Goal: Task Accomplishment & Management: Complete application form

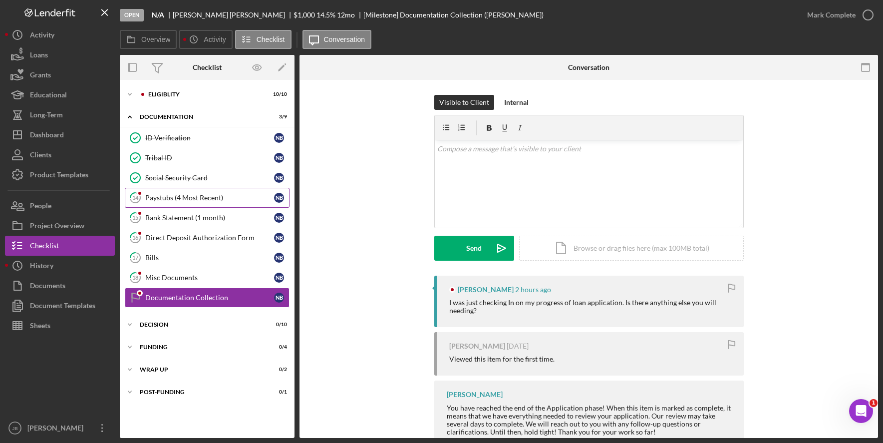
click at [234, 194] on div "Paystubs (4 Most Recent)" at bounding box center [209, 198] width 129 height 8
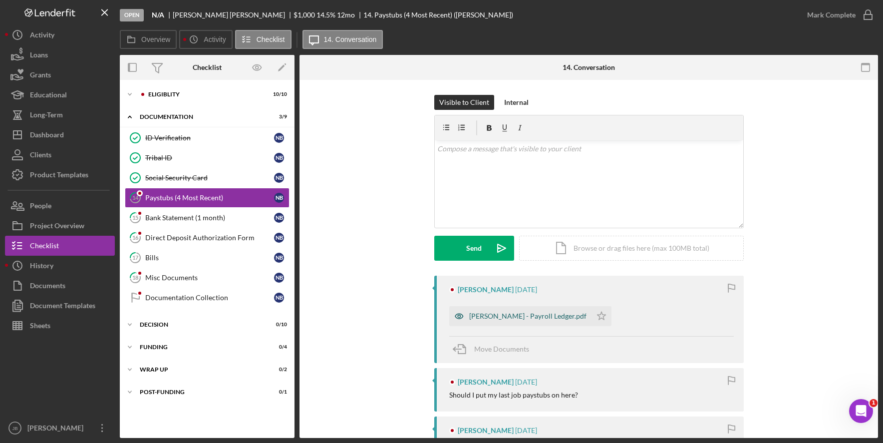
click at [511, 323] on div "[PERSON_NAME] - Payroll Ledger.pdf" at bounding box center [520, 316] width 142 height 20
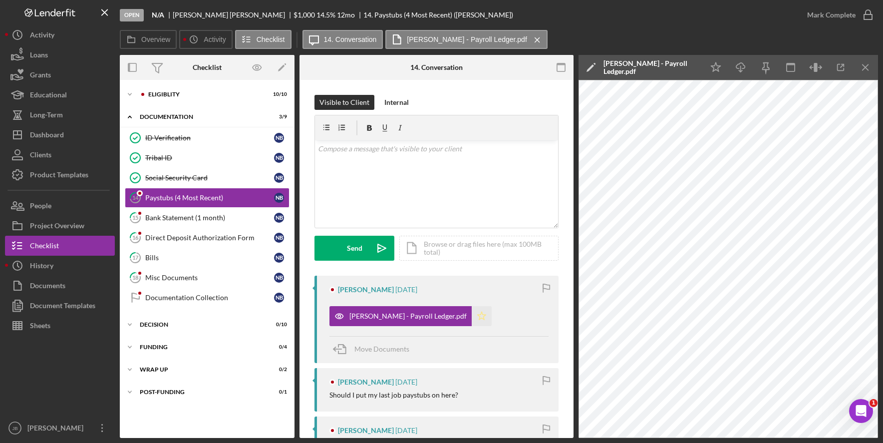
click at [471, 316] on icon "Icon/Star" at bounding box center [481, 316] width 20 height 20
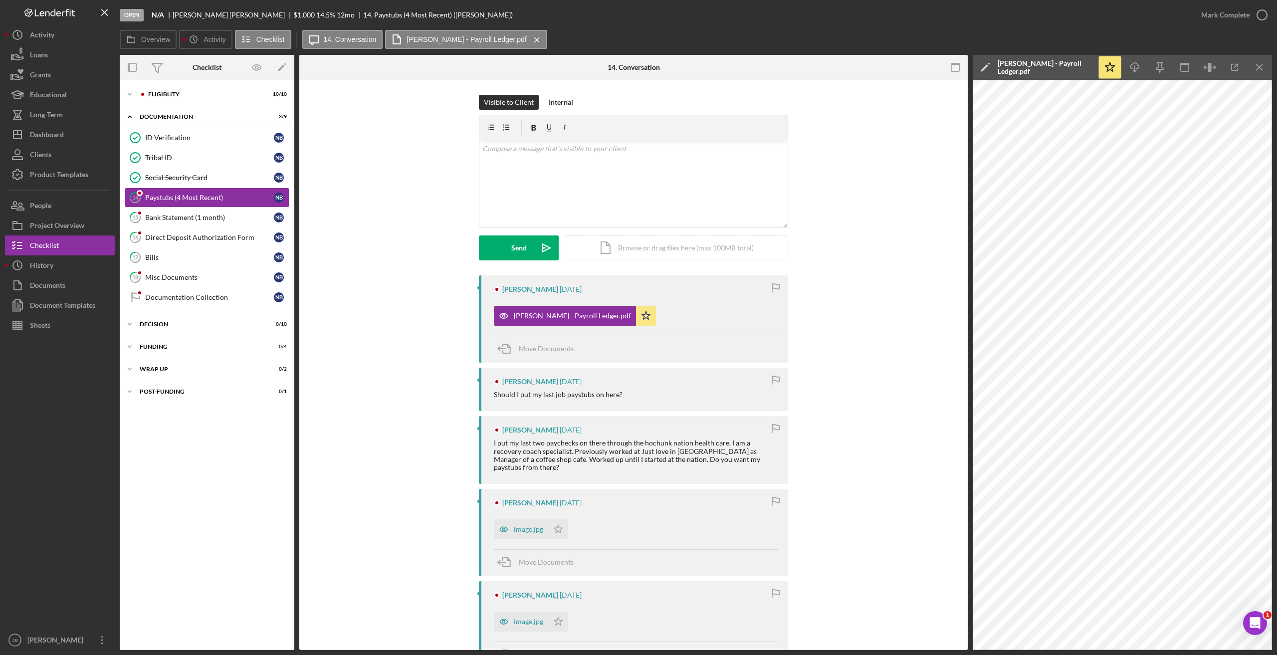
click at [882, 63] on div "[PERSON_NAME] - Payroll Ledger.pdf" at bounding box center [1045, 67] width 95 height 16
click at [882, 67] on div "Cancel" at bounding box center [1256, 67] width 21 height 20
click at [882, 66] on icon "Icon/Menu Close" at bounding box center [1260, 67] width 22 height 22
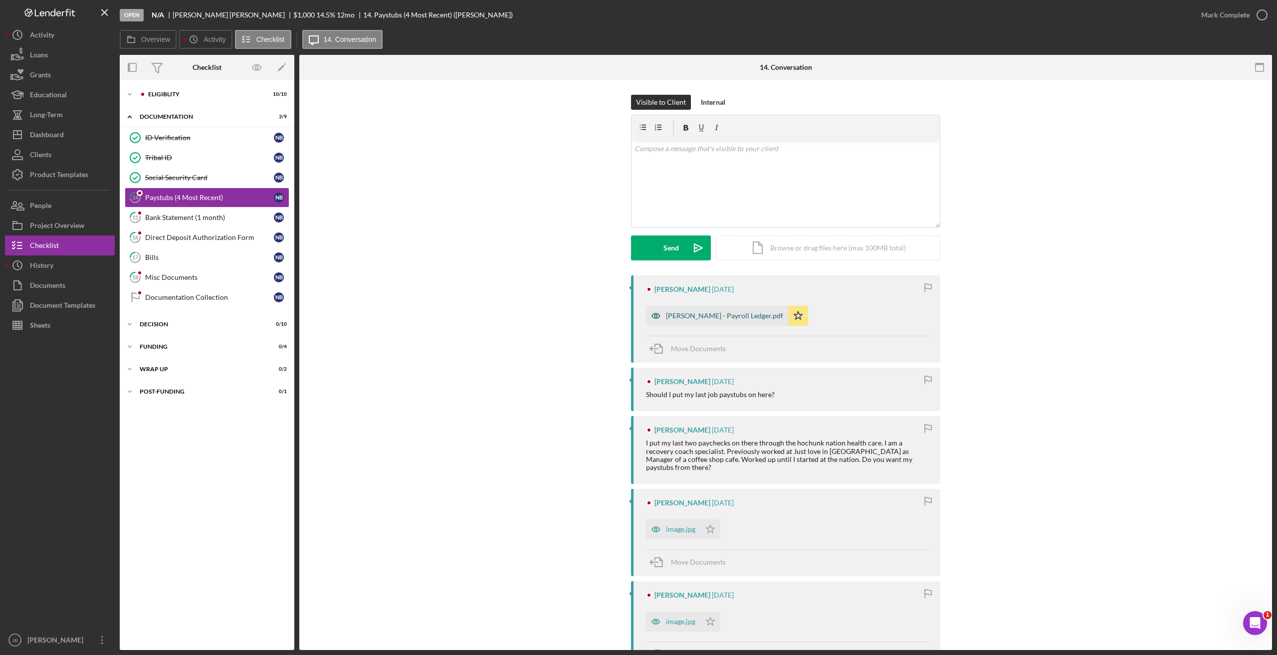
click at [716, 317] on div "Nellie - Payroll Ledger.pdf" at bounding box center [724, 316] width 117 height 8
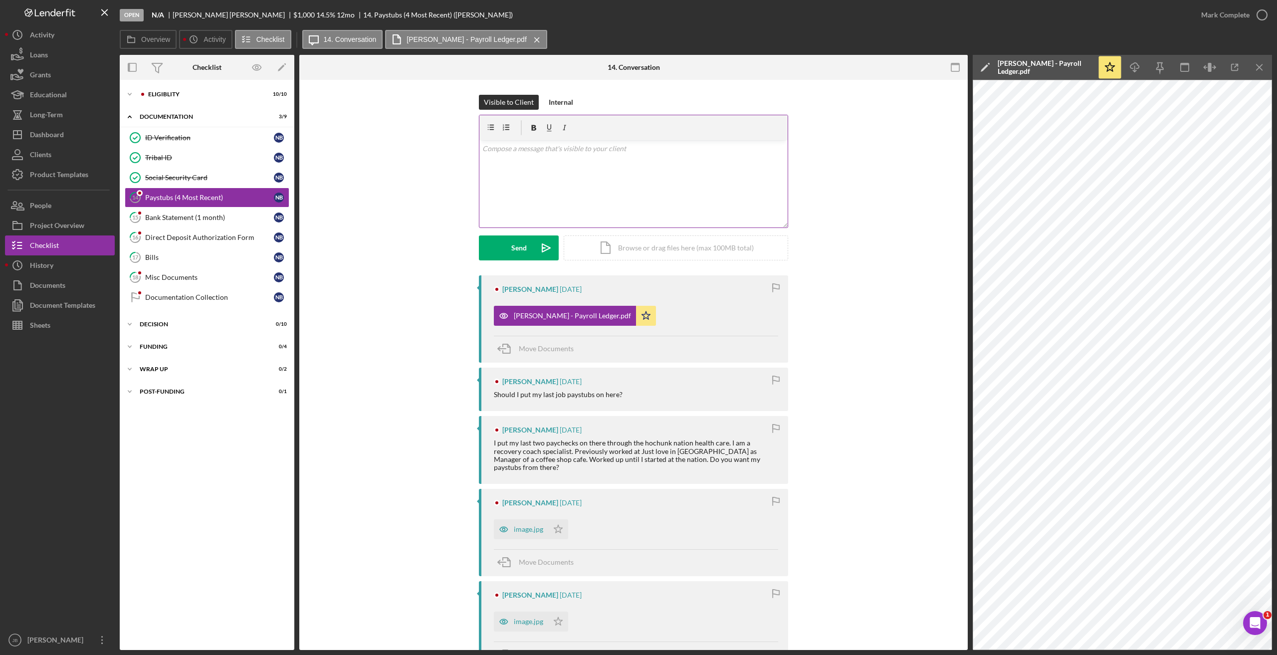
click at [570, 189] on div "v Color teal Color pink Remove color Add row above Add row below Add column bef…" at bounding box center [633, 183] width 308 height 87
click at [636, 313] on icon "Icon/Star" at bounding box center [646, 316] width 20 height 20
click at [542, 246] on icon "Icon/icon-invite-send" at bounding box center [546, 247] width 25 height 25
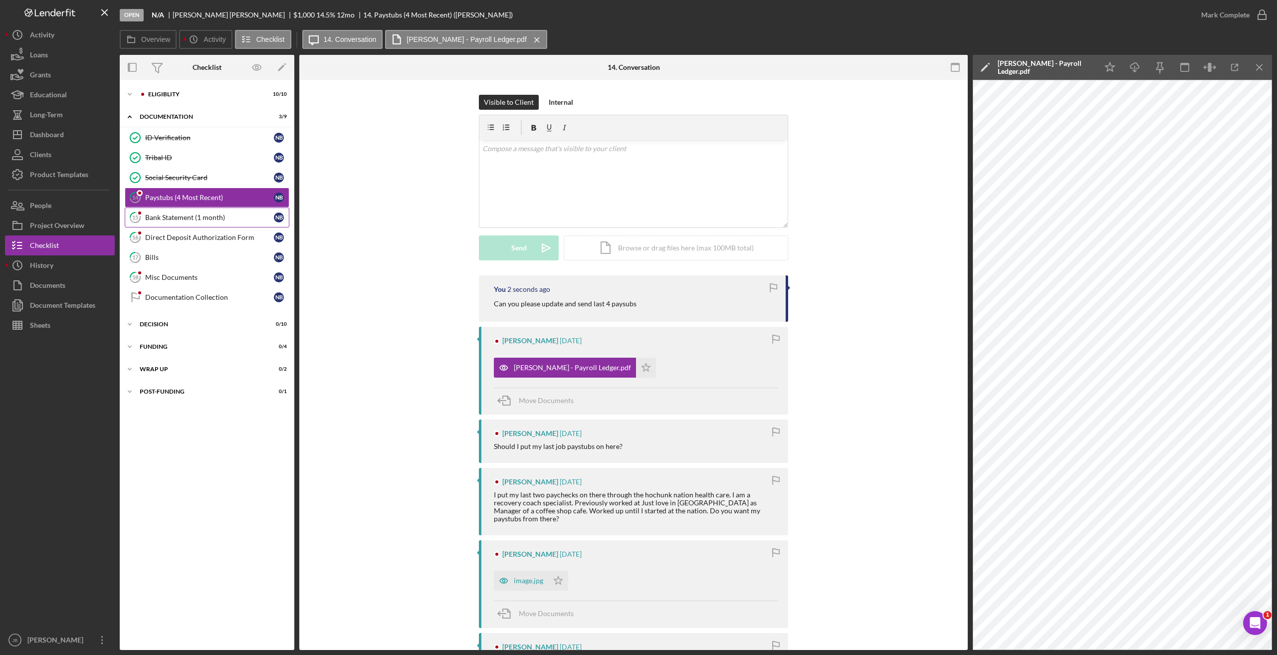
click at [229, 218] on div "Bank Statement (1 month)" at bounding box center [209, 218] width 129 height 8
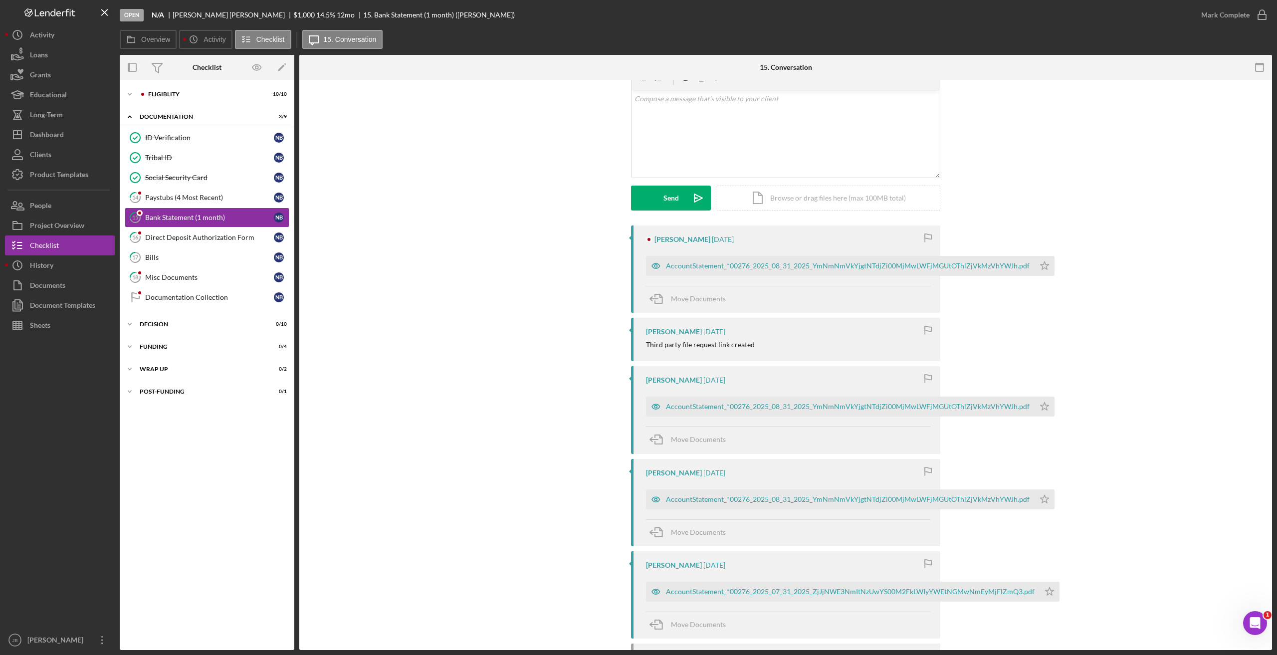
scroll to position [100, 0]
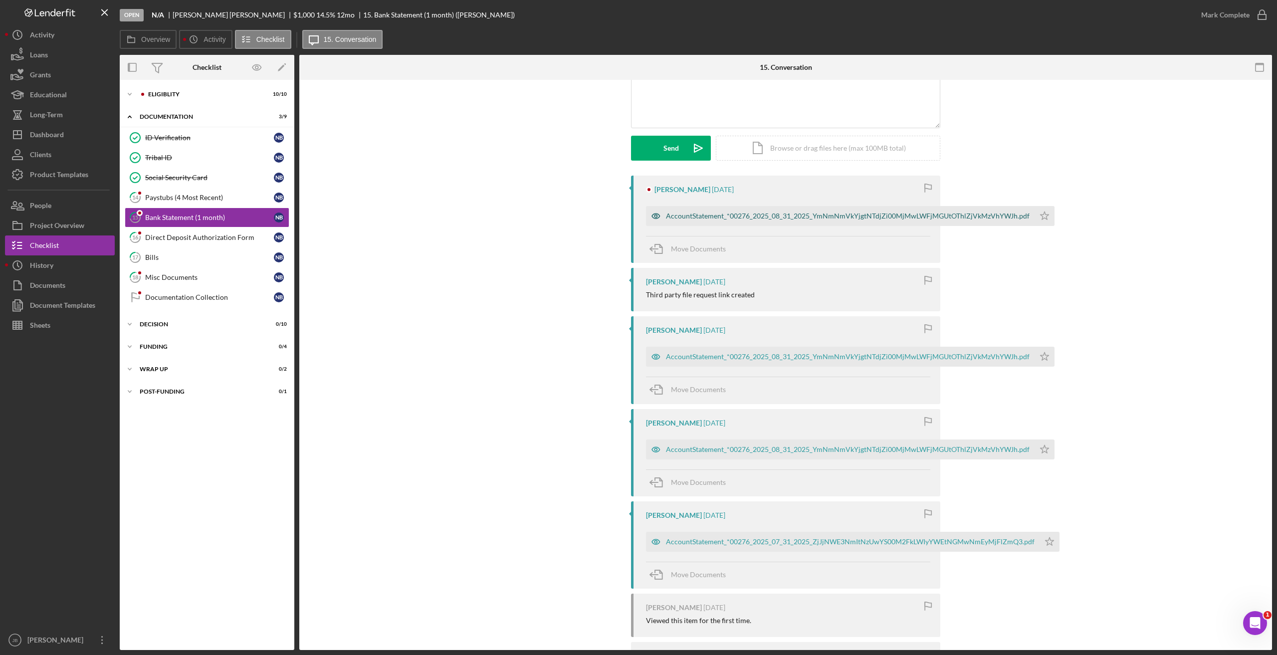
click at [882, 213] on div "AccountStatement_*00276_2025_08_31_2025_YmNmNmVkYjgtNTdjZi00MjMwLWFjMGUtOThlZjV…" at bounding box center [848, 216] width 364 height 8
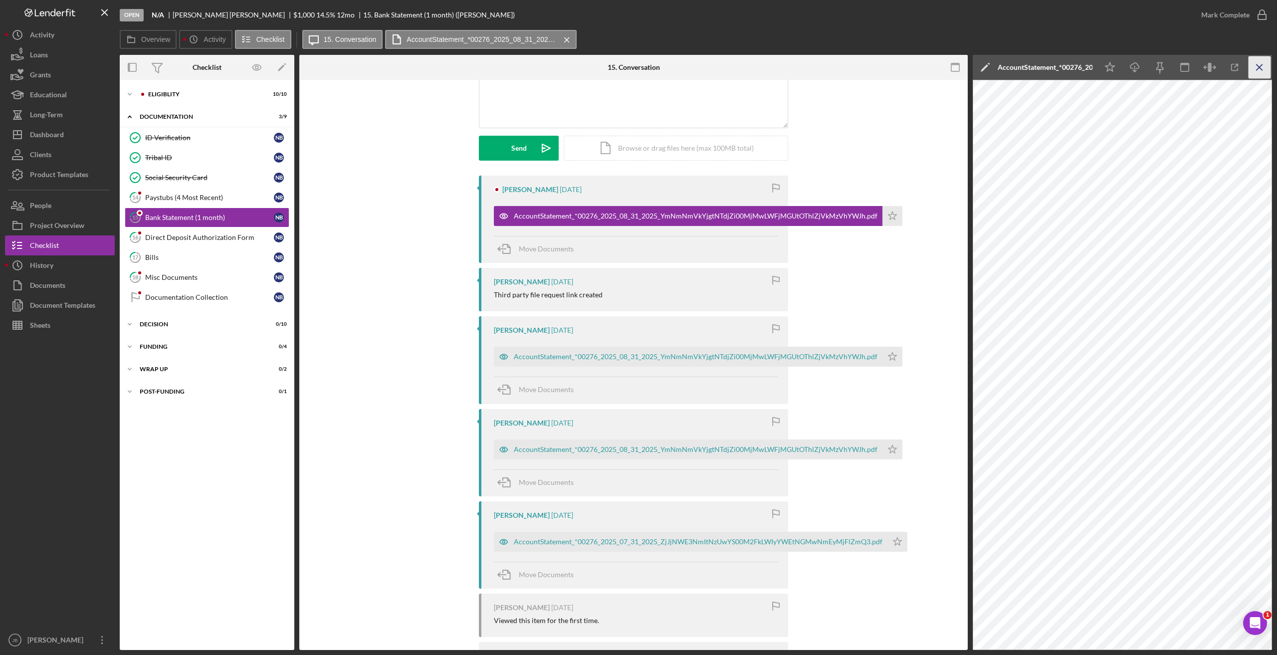
click at [882, 69] on icon "Icon/Menu Close" at bounding box center [1260, 67] width 22 height 22
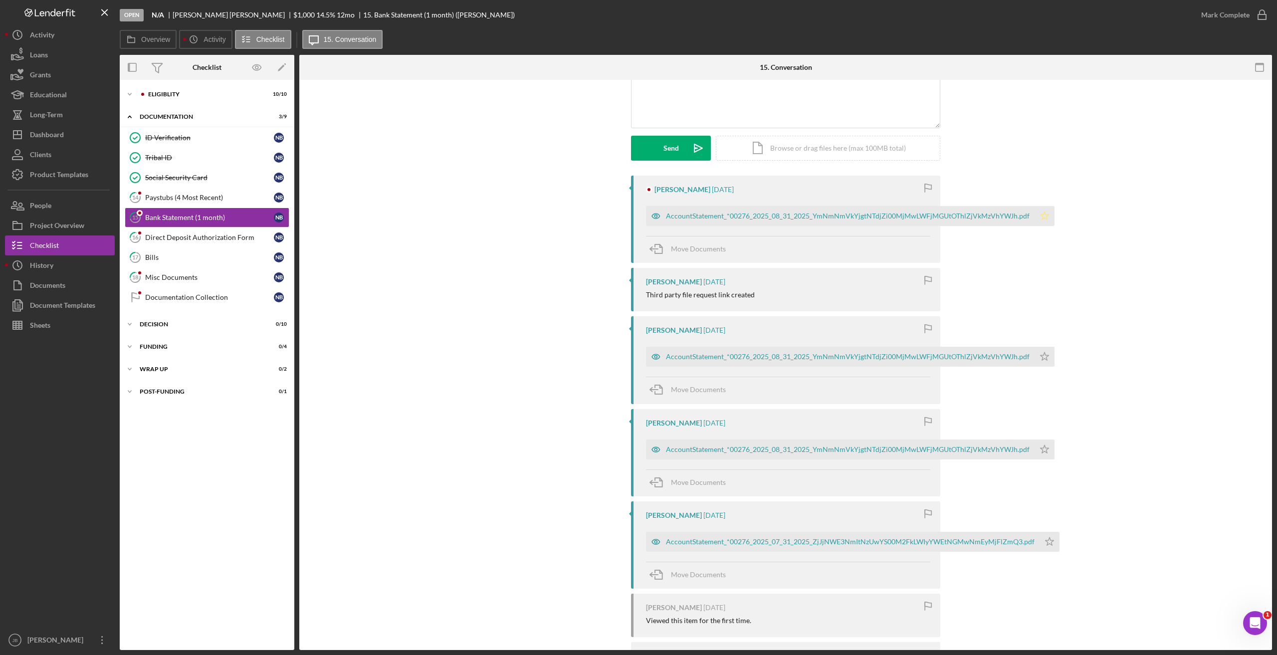
click at [882, 214] on icon "Icon/Star" at bounding box center [1045, 216] width 20 height 20
click at [879, 366] on div "AccountStatement_*00276_2025_08_31_2025_YmNmNmVkYjgtNTdjZi00MjMwLWFjMGUtOThlZjV…" at bounding box center [840, 357] width 389 height 20
click at [882, 366] on icon "Icon/Star" at bounding box center [1045, 357] width 20 height 20
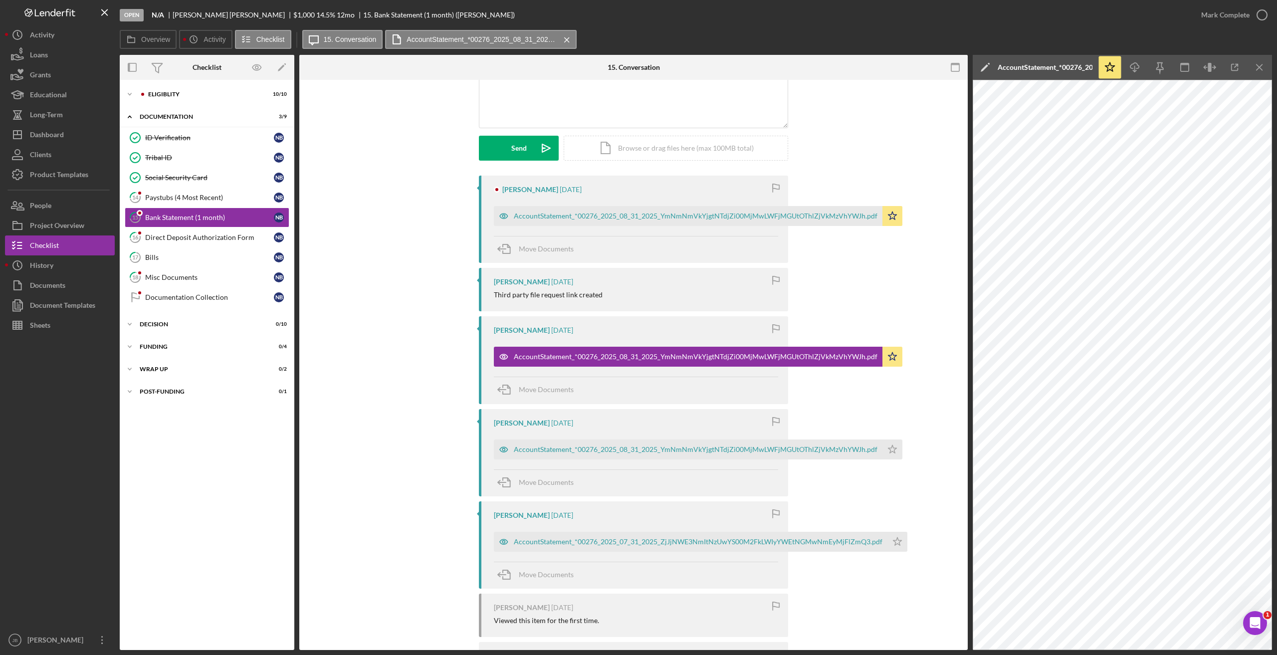
click at [877, 308] on div "Nellie Blackdeer 5 days ago AccountStatement_*00276_2025_08_31_2025_YmNmNmVkYjg…" at bounding box center [633, 465] width 639 height 579
click at [882, 69] on icon "Icon/Menu Close" at bounding box center [1260, 67] width 22 height 22
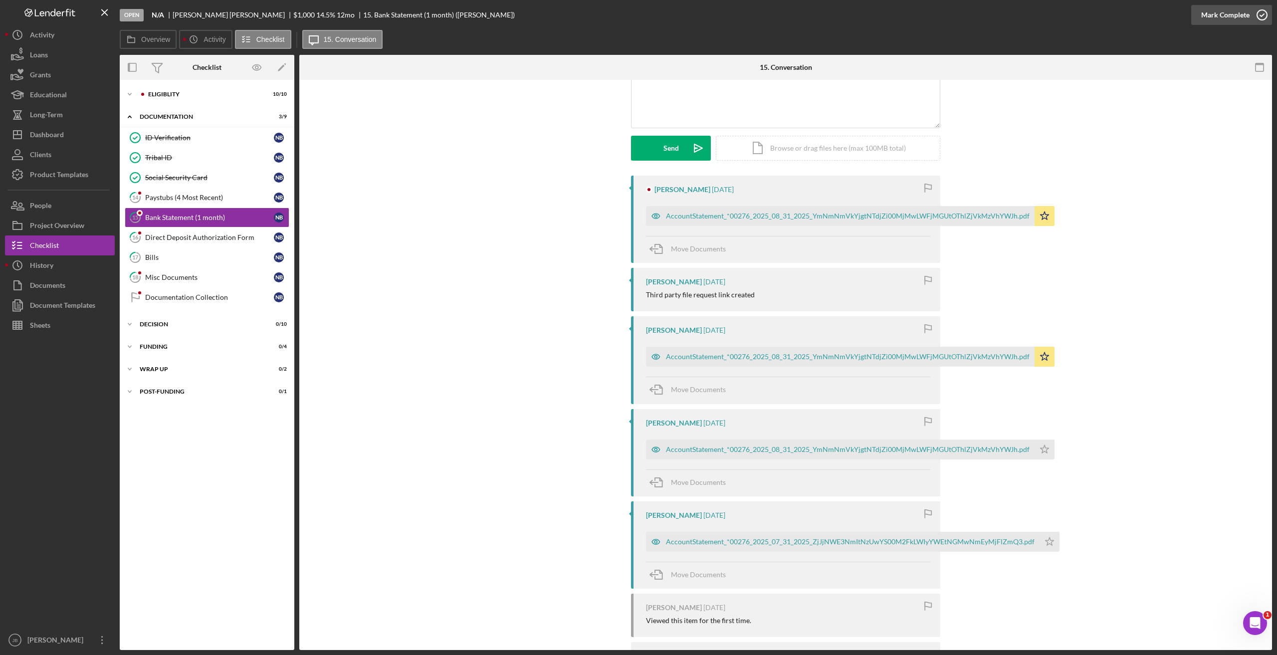
click at [882, 17] on icon "button" at bounding box center [1262, 14] width 25 height 25
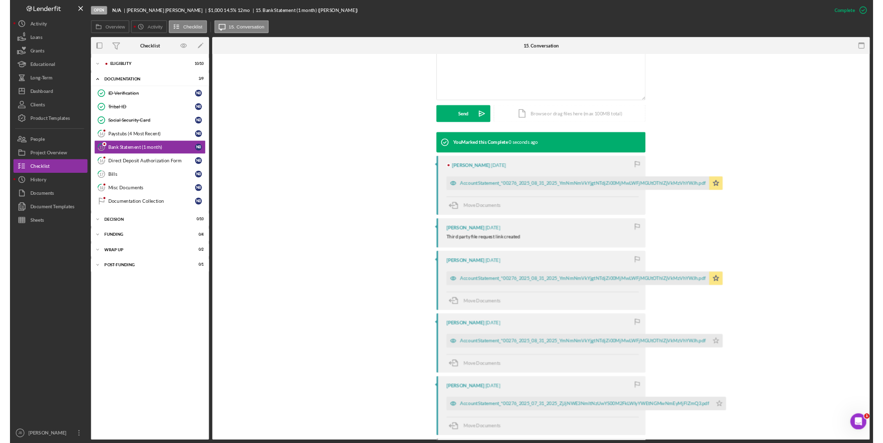
scroll to position [237, 0]
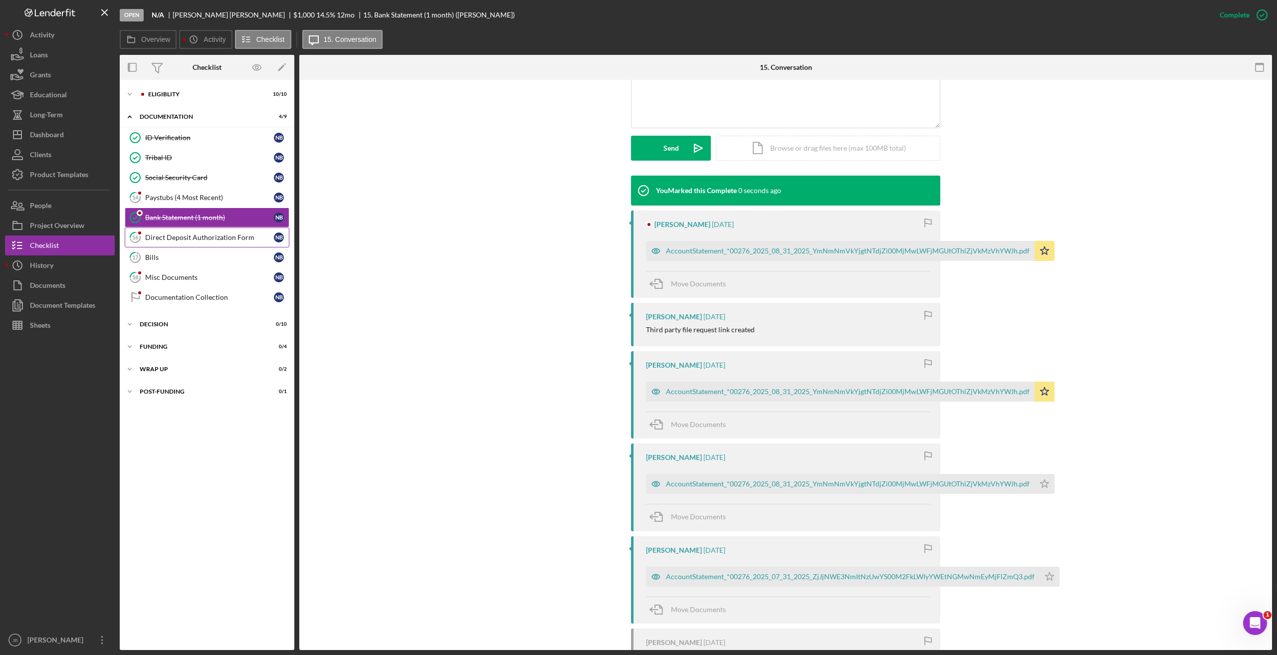
click at [232, 239] on div "Direct Deposit Authorization Form" at bounding box center [209, 237] width 129 height 8
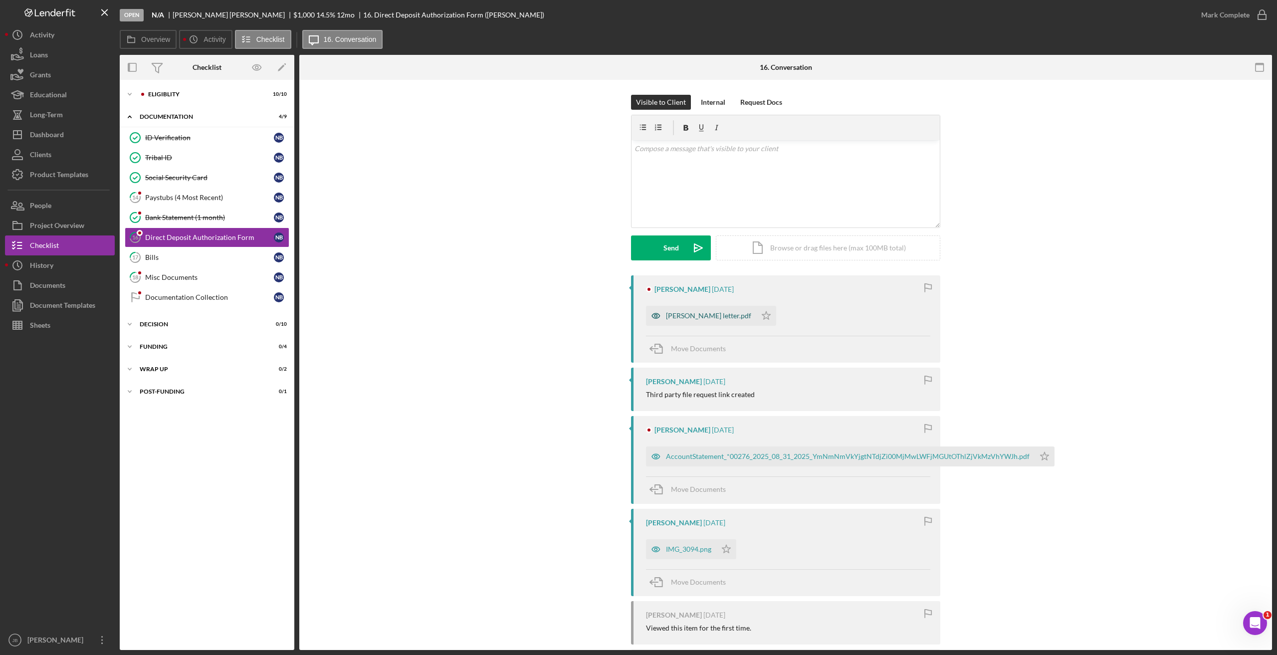
click at [687, 318] on div "Blackdeer DD letter.pdf" at bounding box center [708, 316] width 85 height 8
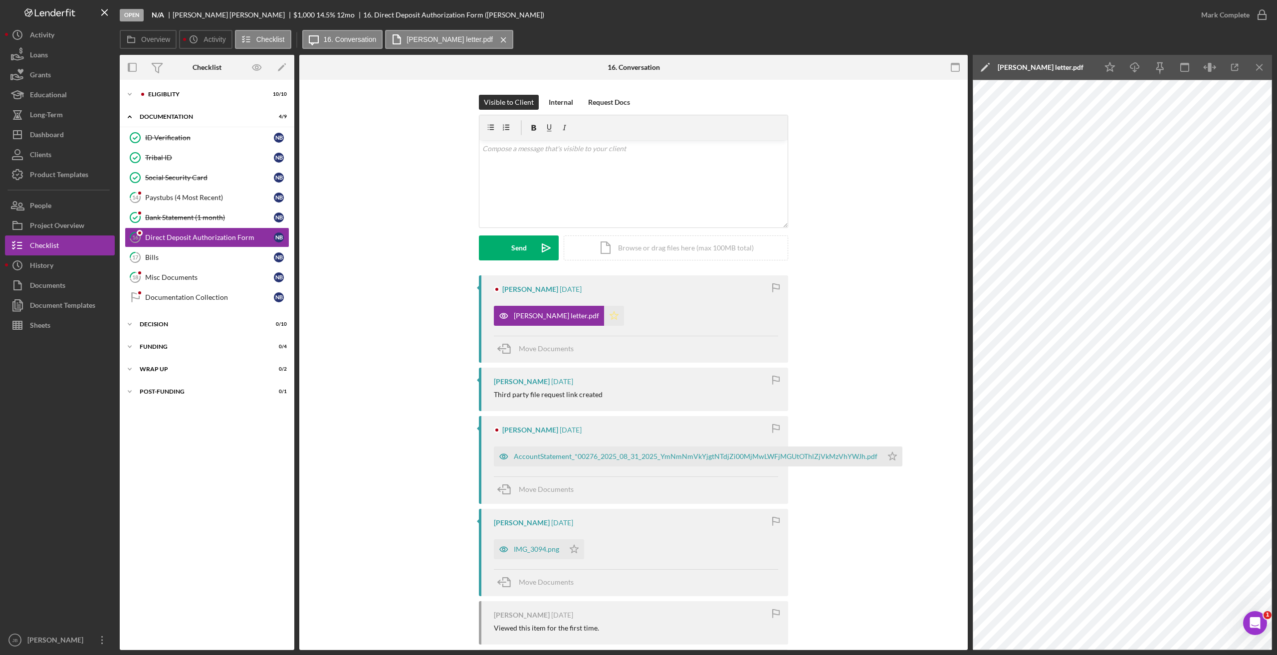
click at [604, 316] on icon "Icon/Star" at bounding box center [614, 316] width 20 height 20
click at [882, 69] on line "button" at bounding box center [1259, 66] width 5 height 5
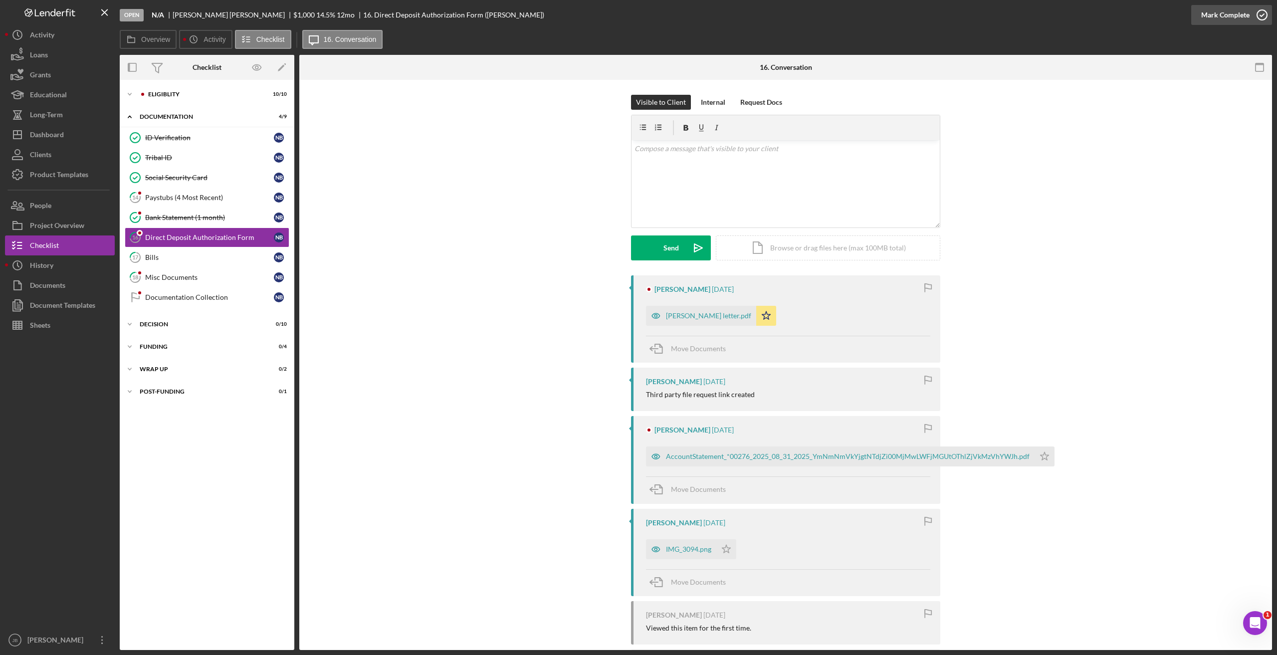
click at [882, 23] on icon "button" at bounding box center [1262, 14] width 25 height 25
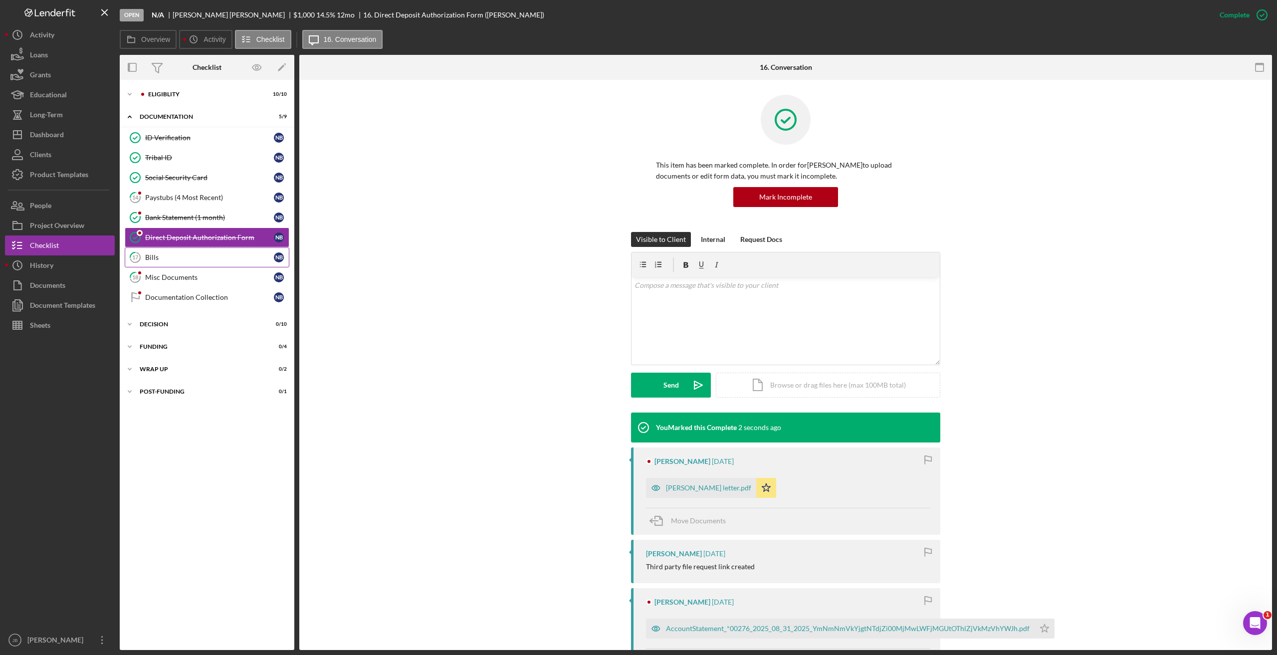
click at [218, 262] on link "17 Bills N B" at bounding box center [207, 257] width 165 height 20
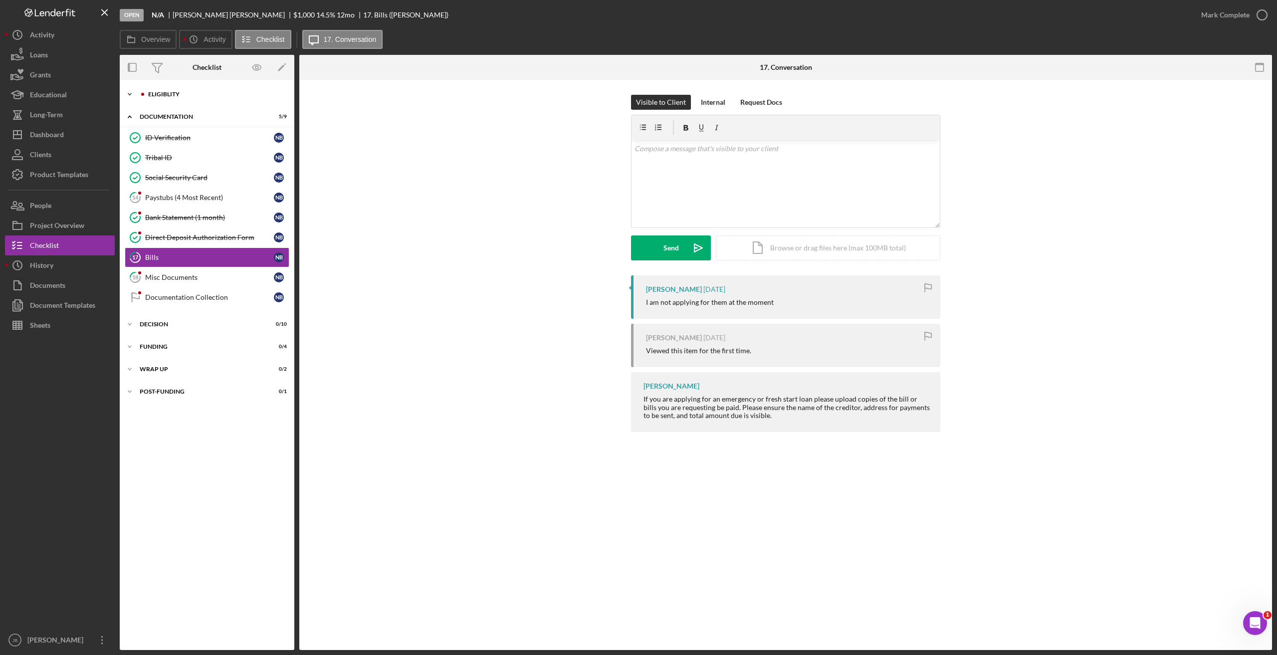
click at [130, 93] on icon "Icon/Expander" at bounding box center [130, 94] width 20 height 20
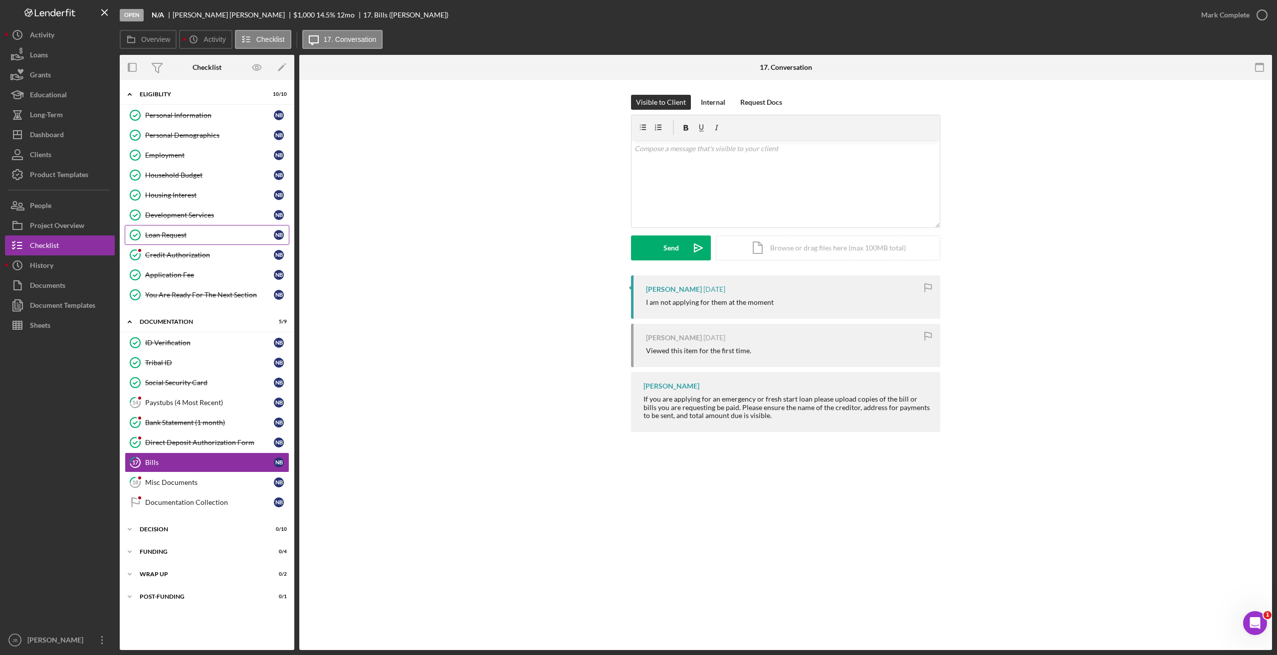
click at [216, 235] on div "Loan Request" at bounding box center [209, 235] width 129 height 8
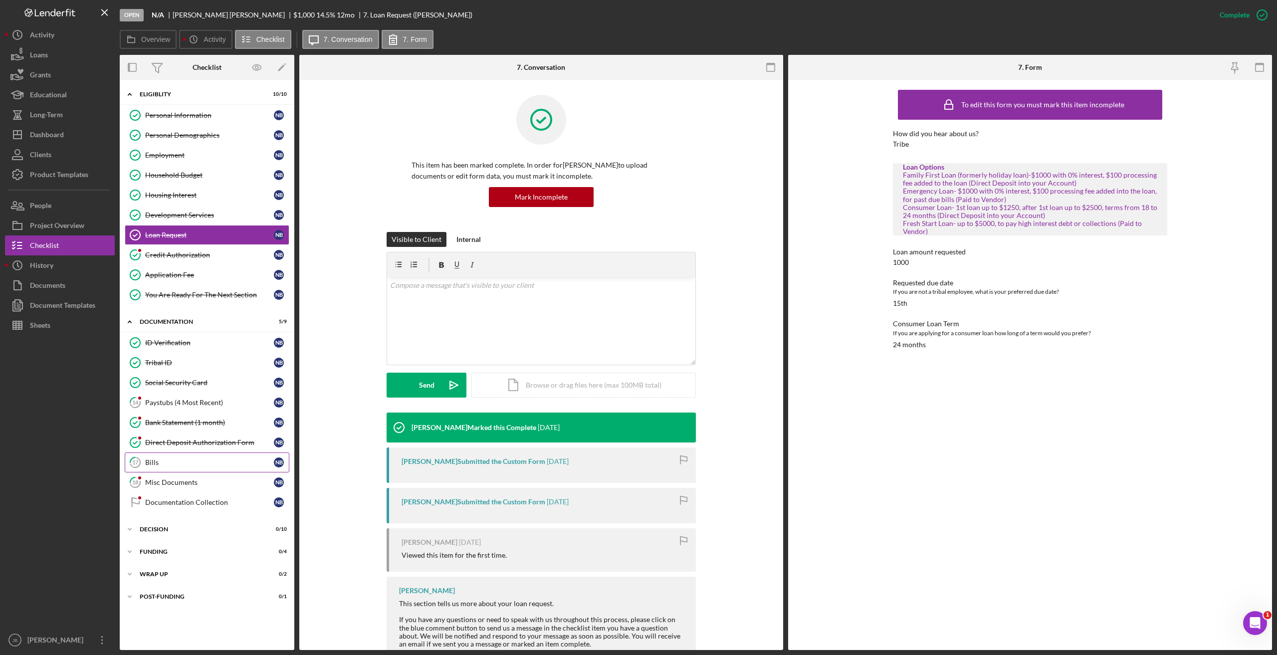
click at [233, 442] on div "Bills" at bounding box center [209, 463] width 129 height 8
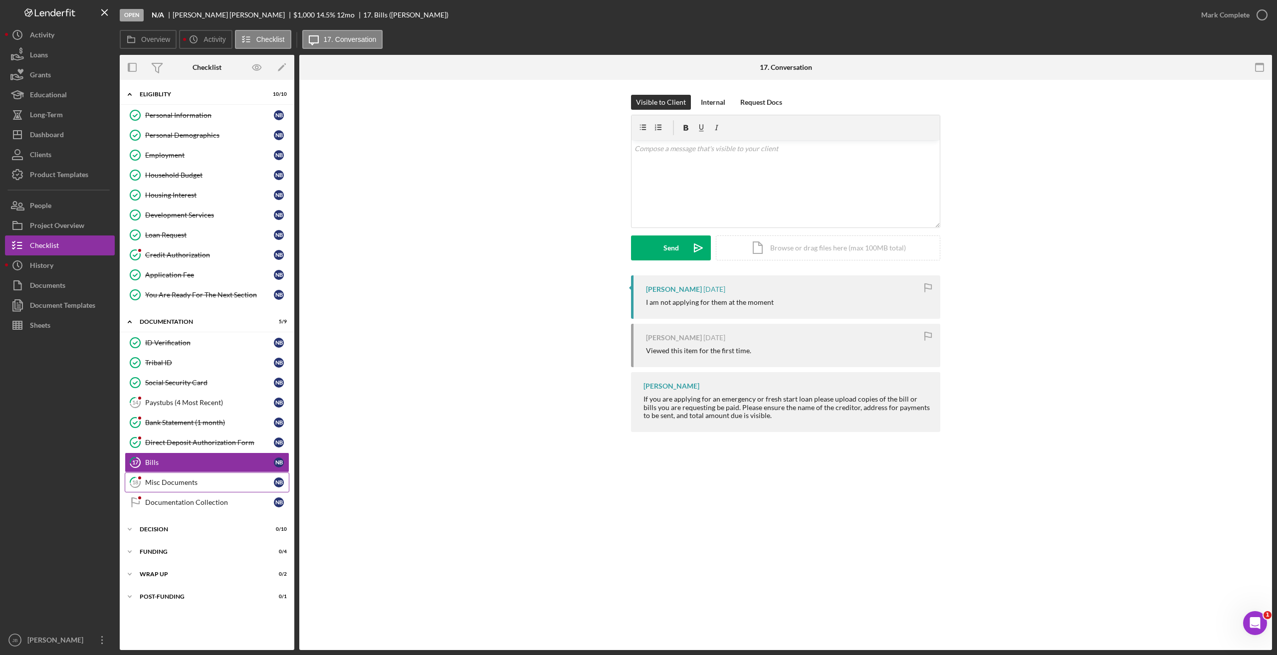
click at [230, 442] on div "Misc Documents" at bounding box center [209, 482] width 129 height 8
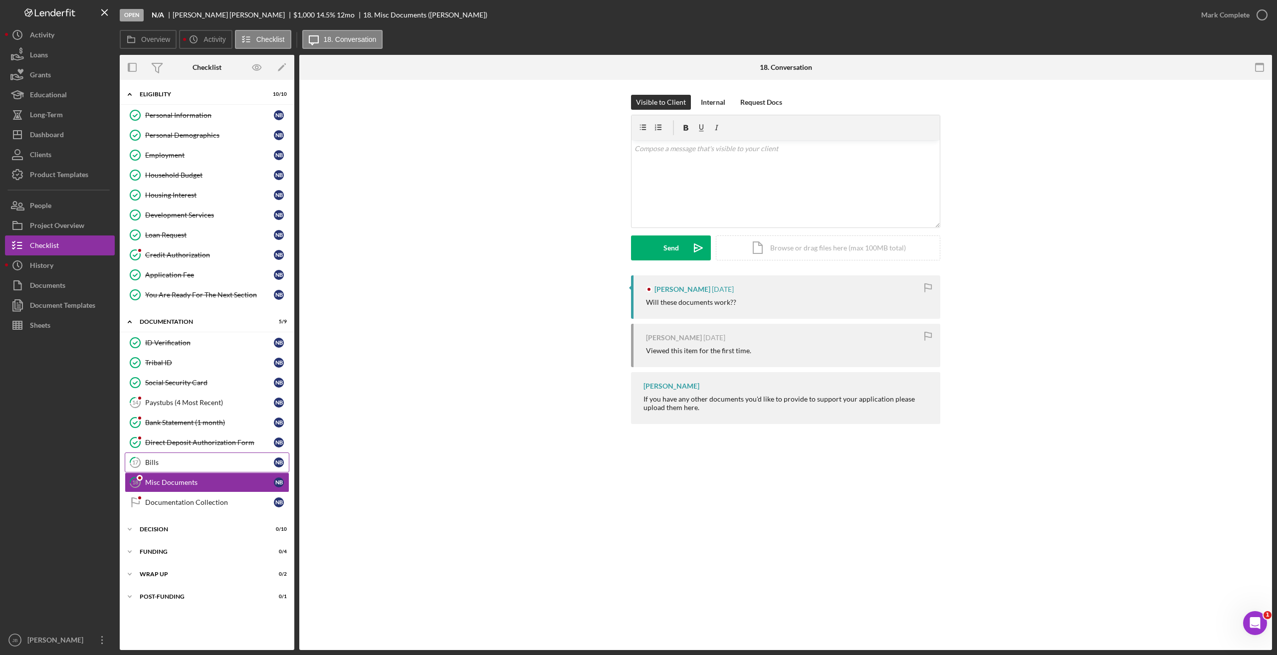
click at [234, 442] on div "Bills" at bounding box center [209, 463] width 129 height 8
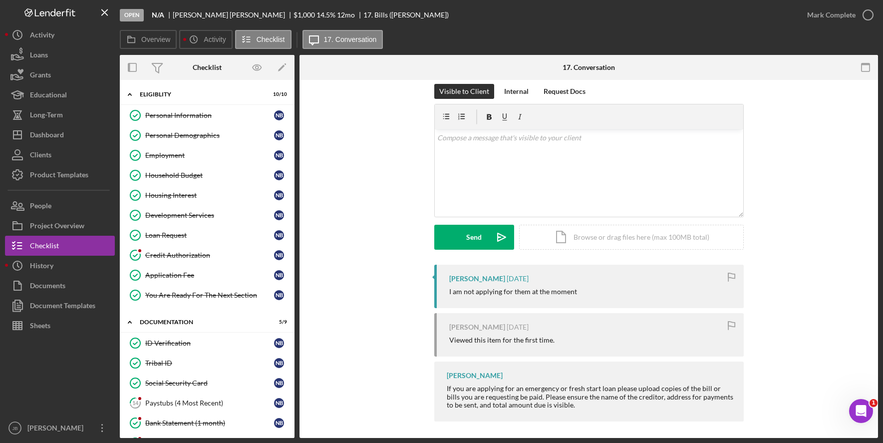
scroll to position [14, 0]
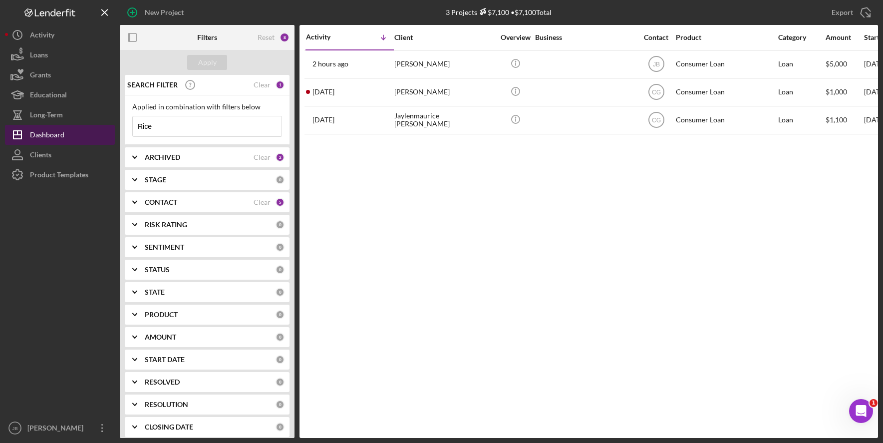
click at [79, 136] on button "Icon/Dashboard Dashboard" at bounding box center [60, 135] width 110 height 20
click at [160, 126] on input "Rice" at bounding box center [207, 126] width 149 height 20
drag, startPoint x: 163, startPoint y: 126, endPoint x: 90, endPoint y: 124, distance: 72.9
click at [91, 124] on div "New Project 3 Projects $7,100 • $7,100 Total Rice Export Icon/Export Filters Re…" at bounding box center [441, 219] width 873 height 438
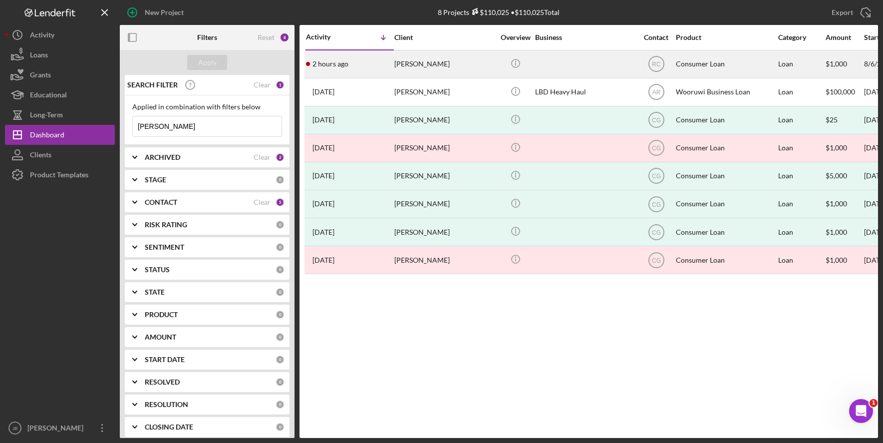
type input "[PERSON_NAME]"
click at [442, 64] on div "[PERSON_NAME]" at bounding box center [444, 64] width 100 height 26
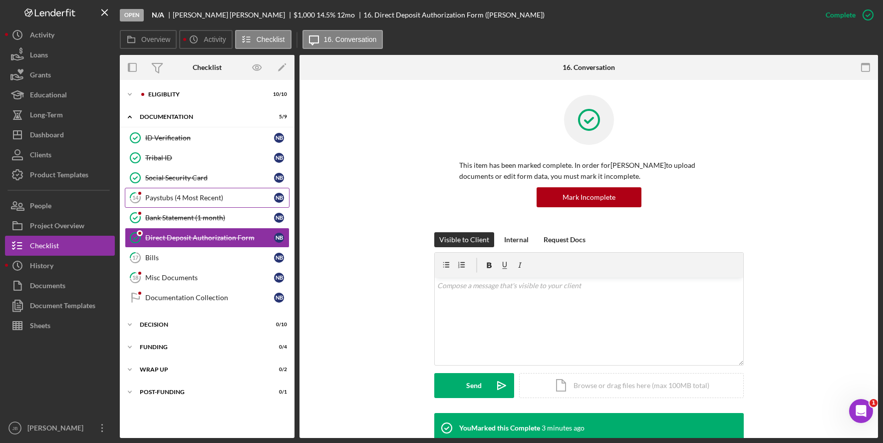
click at [222, 201] on div "Paystubs (4 Most Recent)" at bounding box center [209, 198] width 129 height 8
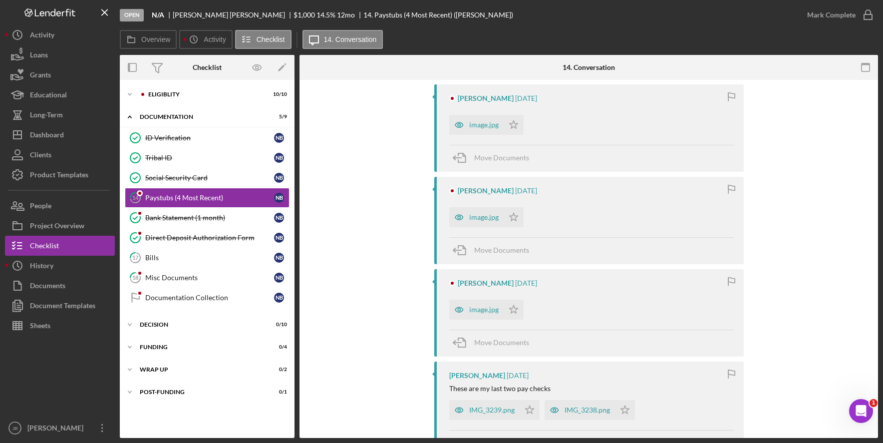
scroll to position [599, 0]
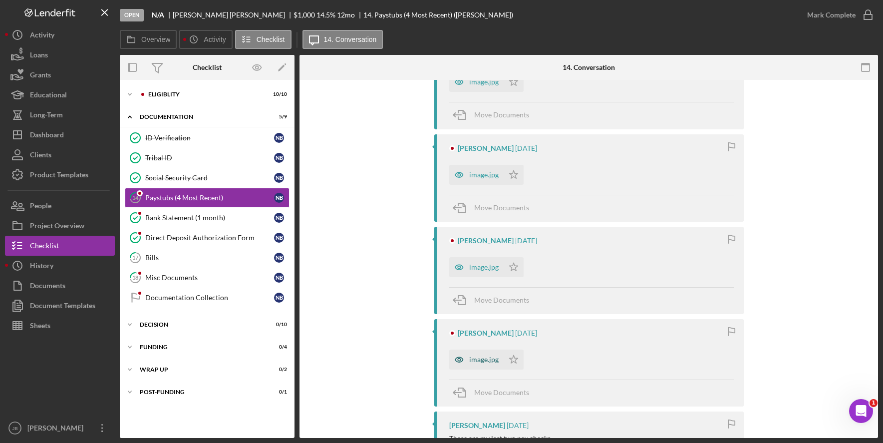
click at [479, 359] on div "image.jpg" at bounding box center [483, 359] width 29 height 8
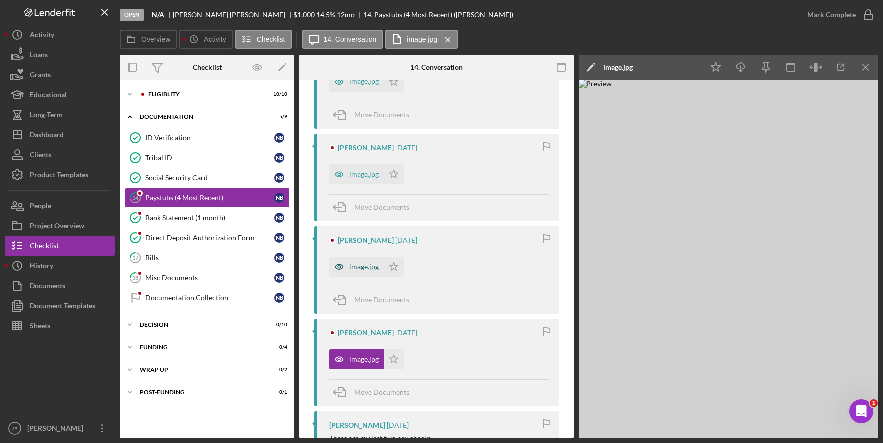
click at [368, 265] on div "image.jpg" at bounding box center [363, 266] width 29 height 8
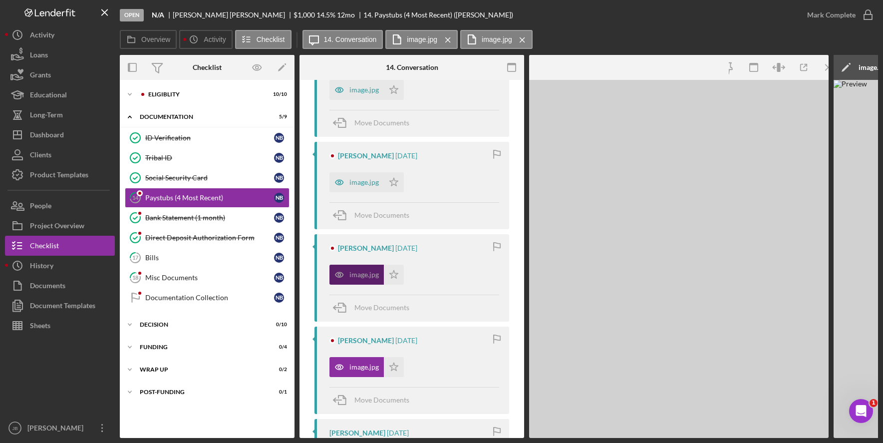
scroll to position [523, 0]
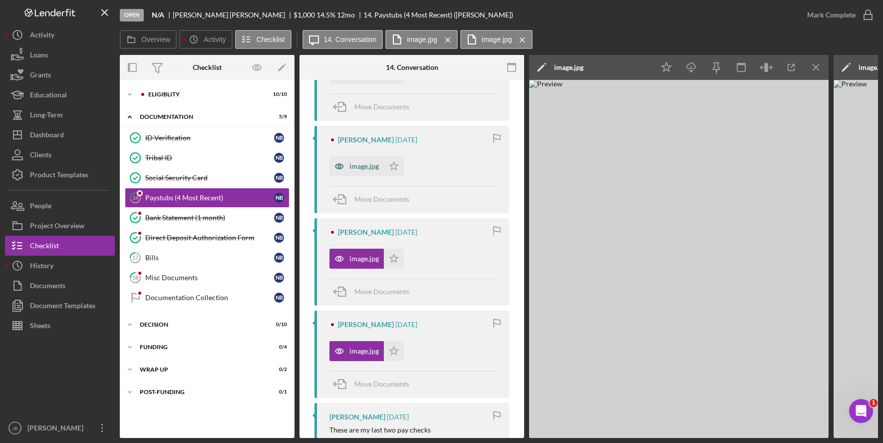
click at [369, 170] on div "image.jpg" at bounding box center [363, 166] width 29 height 8
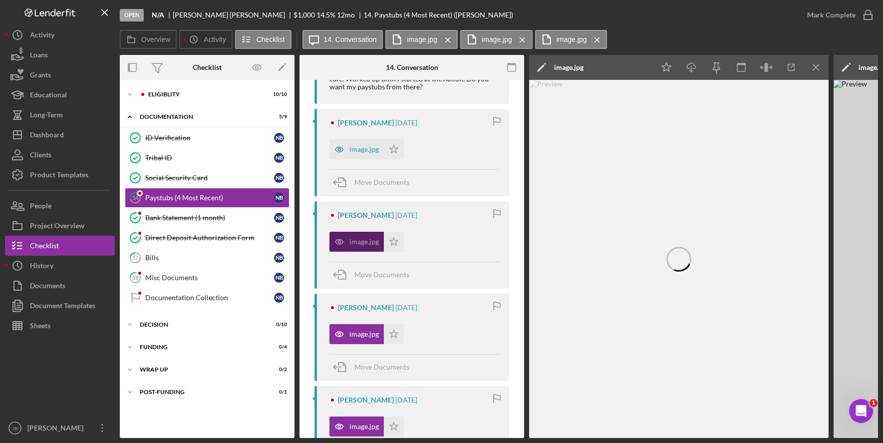
scroll to position [424, 0]
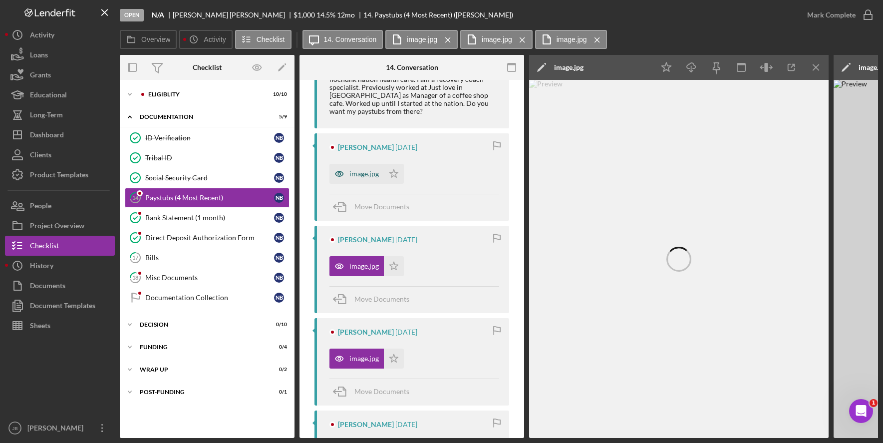
click at [364, 178] on div "image.jpg" at bounding box center [363, 174] width 29 height 8
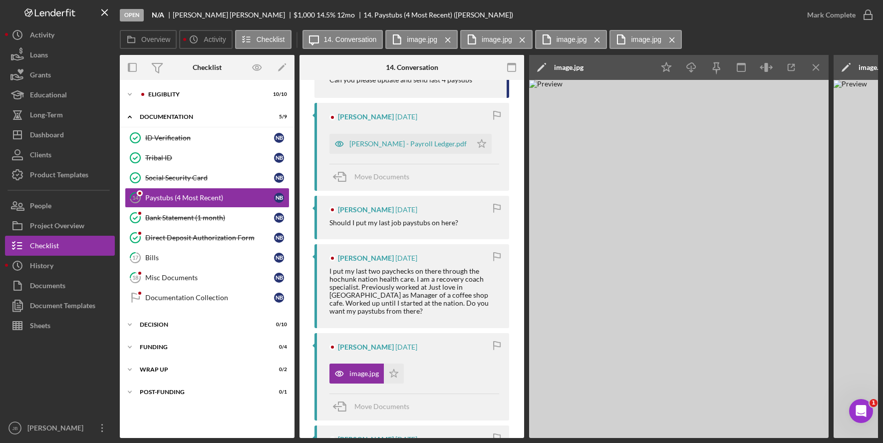
scroll to position [274, 0]
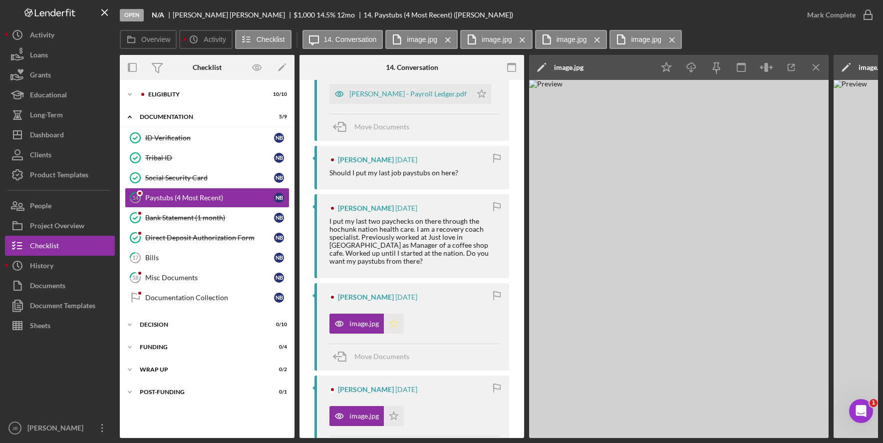
click at [396, 332] on icon "Icon/Star" at bounding box center [394, 323] width 20 height 20
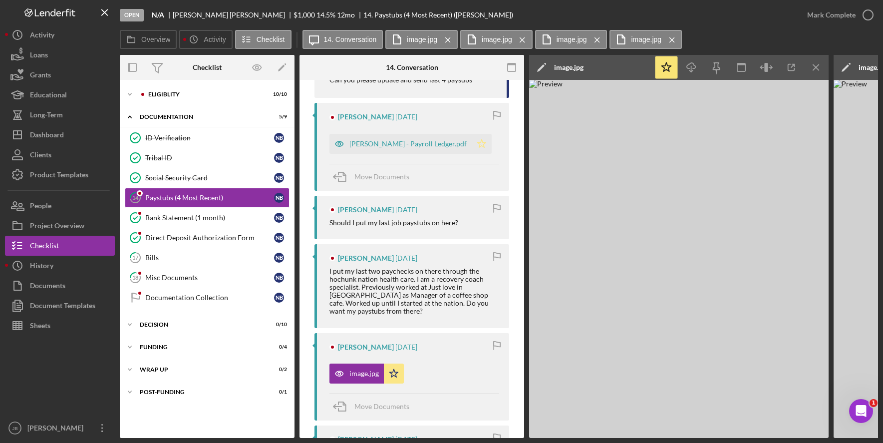
click at [477, 143] on polygon "button" at bounding box center [481, 143] width 8 height 8
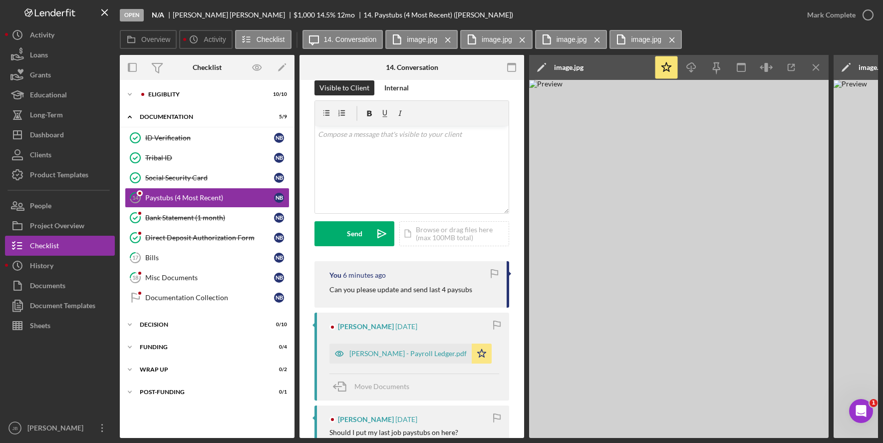
scroll to position [0, 0]
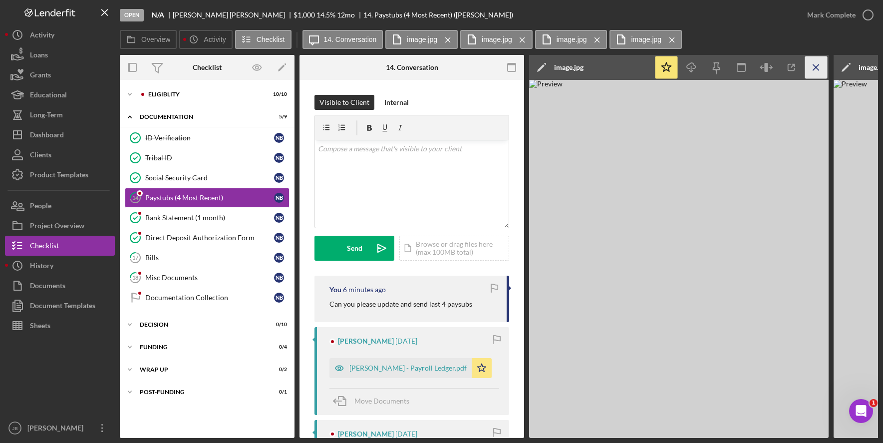
click at [820, 67] on icon "Icon/Menu Close" at bounding box center [816, 67] width 22 height 22
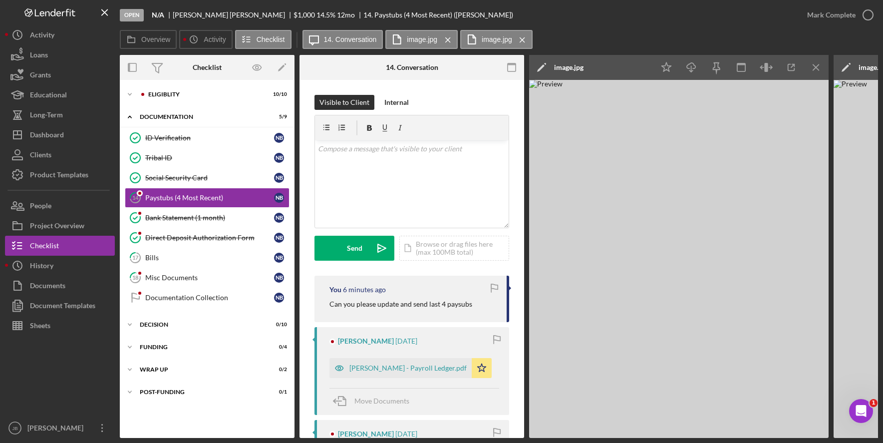
click at [820, 67] on icon "Icon/Menu Close" at bounding box center [816, 67] width 22 height 22
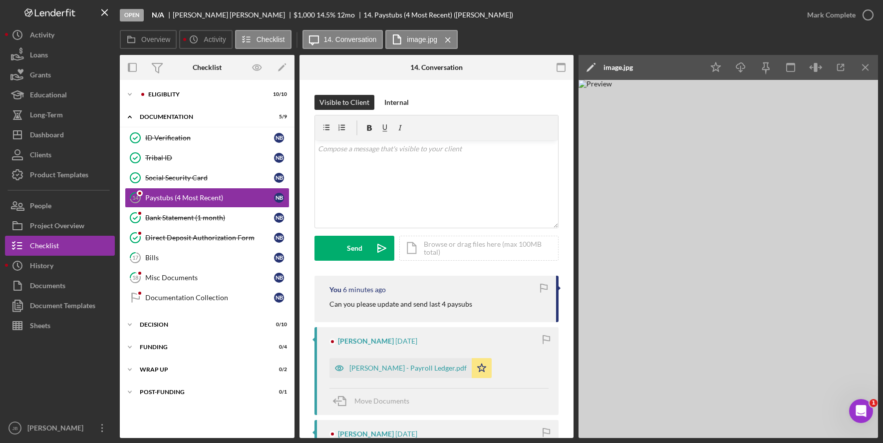
click at [820, 67] on icon "button" at bounding box center [819, 67] width 3 height 0
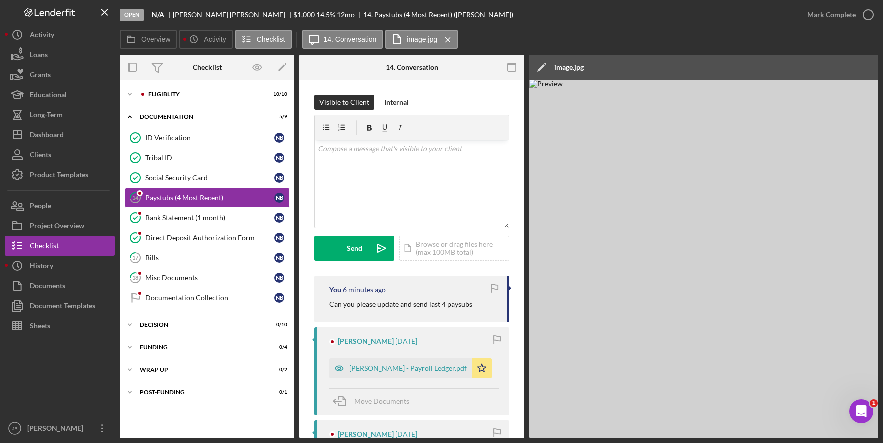
click at [820, 67] on div "Icon/Edit image.jpg" at bounding box center [741, 67] width 424 height 25
click at [869, 67] on div "Icon/Edit image.jpg" at bounding box center [741, 67] width 424 height 25
click at [856, 112] on img at bounding box center [828, 259] width 599 height 358
click at [764, 39] on div "Overview Icon/History Activity Checklist Icon/Message 14. Conversation image.jp…" at bounding box center [499, 40] width 758 height 20
click at [64, 11] on icon "Logo-Reversed Created with Sketch." at bounding box center [50, 12] width 90 height 8
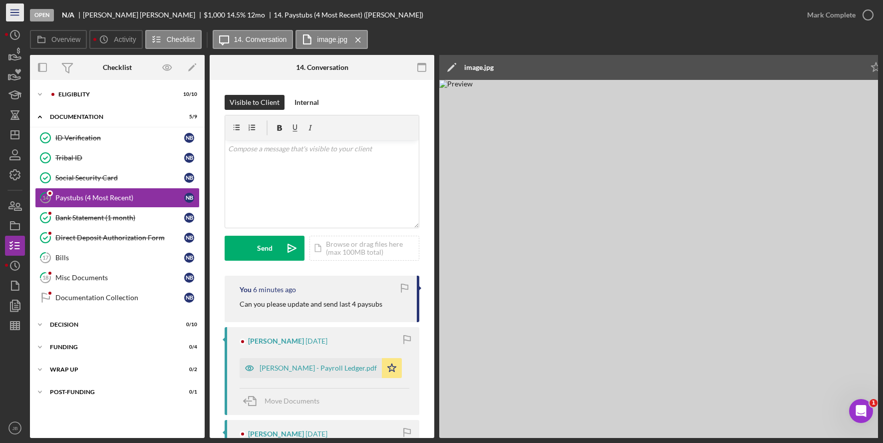
click at [23, 13] on icon "Icon/Menu" at bounding box center [15, 12] width 22 height 22
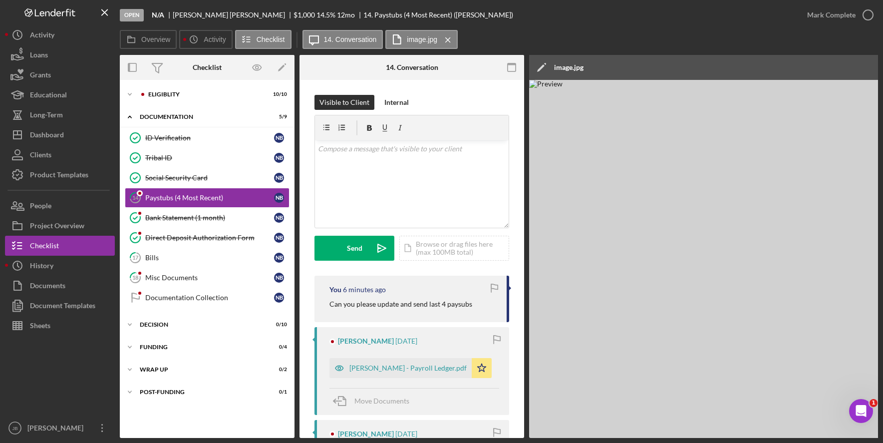
click at [619, 18] on div "Open N/A Nellie Blackdeer $1,000 $1,000 14.5 % 12 mo 14. Paystubs (4 Most Recen…" at bounding box center [458, 15] width 677 height 30
